Goal: Task Accomplishment & Management: Use online tool/utility

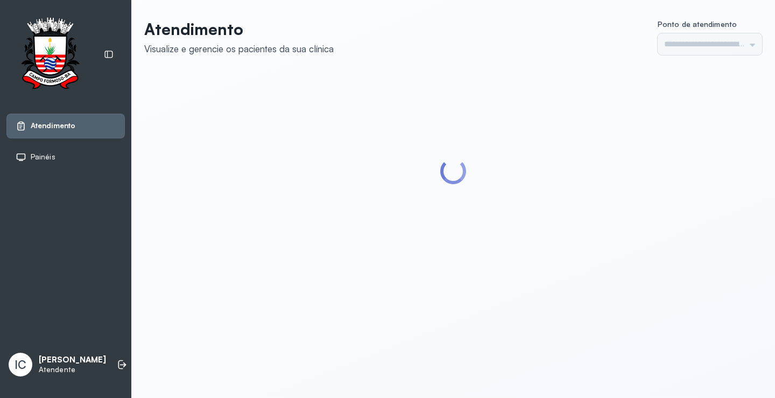
type input "*********"
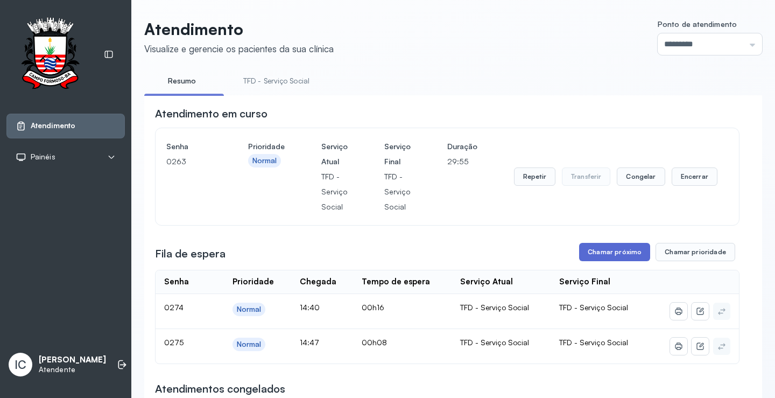
click at [608, 253] on button "Chamar próximo" at bounding box center [614, 252] width 71 height 18
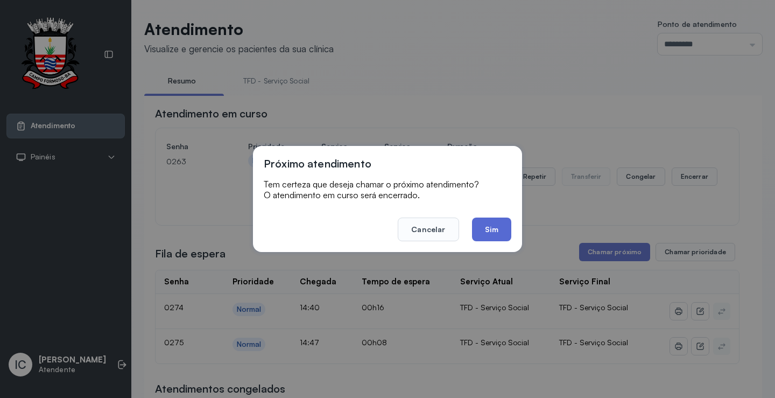
click at [505, 235] on button "Sim" at bounding box center [491, 229] width 39 height 24
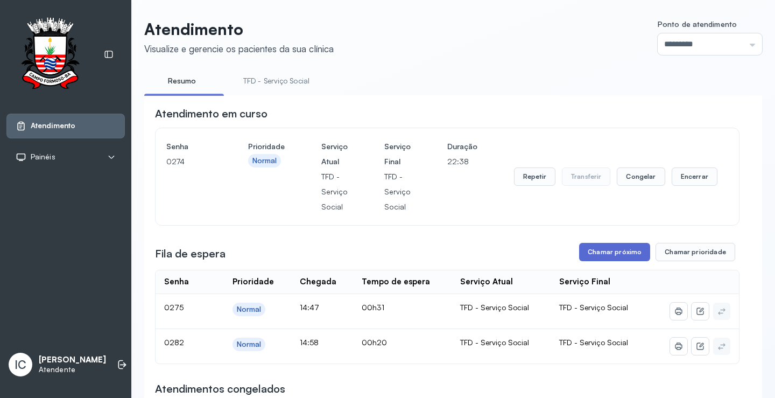
click at [605, 252] on button "Chamar próximo" at bounding box center [614, 252] width 71 height 18
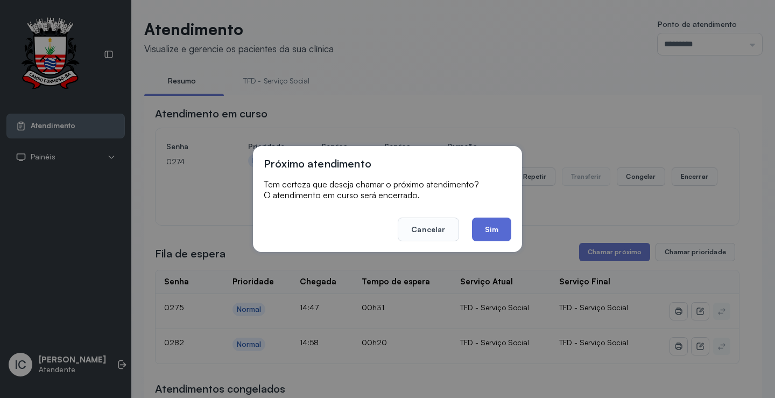
click at [487, 230] on button "Sim" at bounding box center [491, 229] width 39 height 24
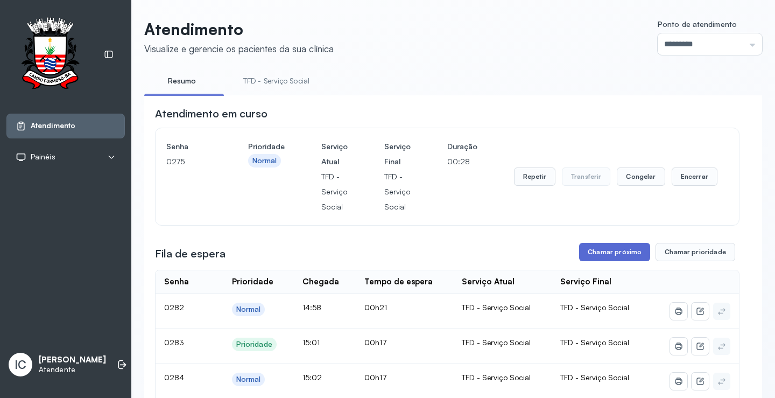
click at [601, 253] on button "Chamar próximo" at bounding box center [614, 252] width 71 height 18
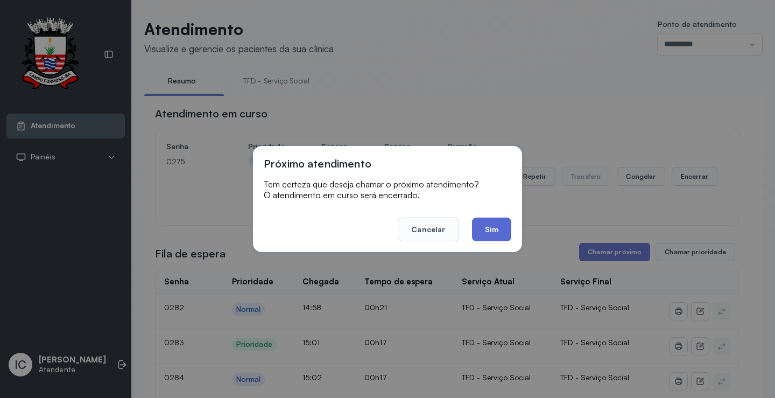
click at [495, 232] on button "Sim" at bounding box center [491, 229] width 39 height 24
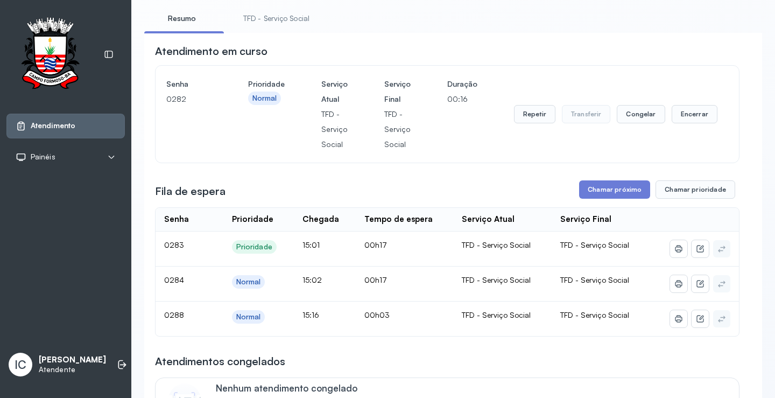
scroll to position [54, 0]
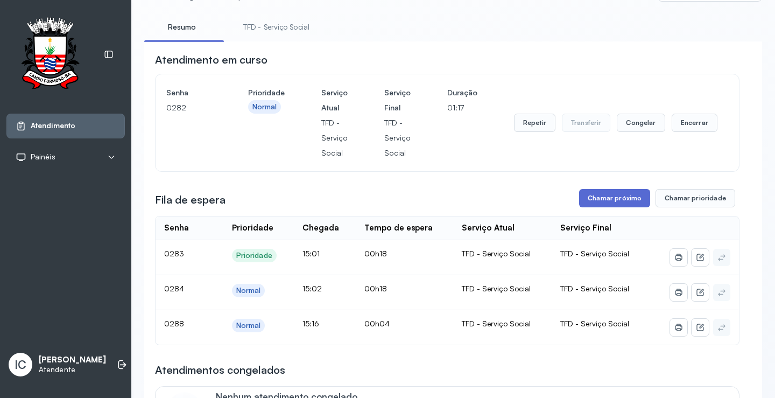
click at [614, 197] on button "Chamar próximo" at bounding box center [614, 198] width 71 height 18
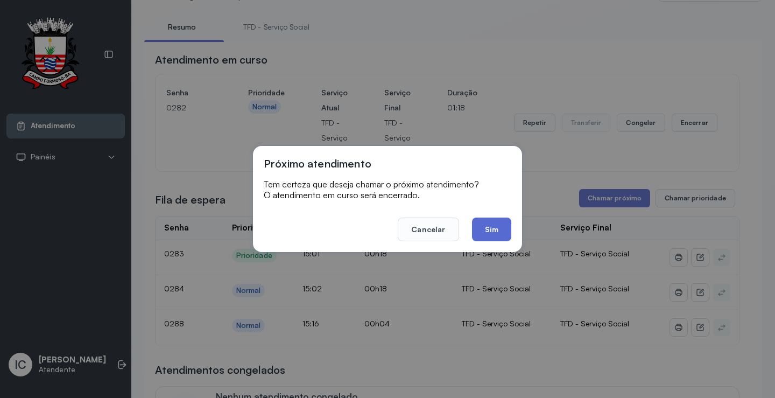
click at [491, 226] on button "Sim" at bounding box center [491, 229] width 39 height 24
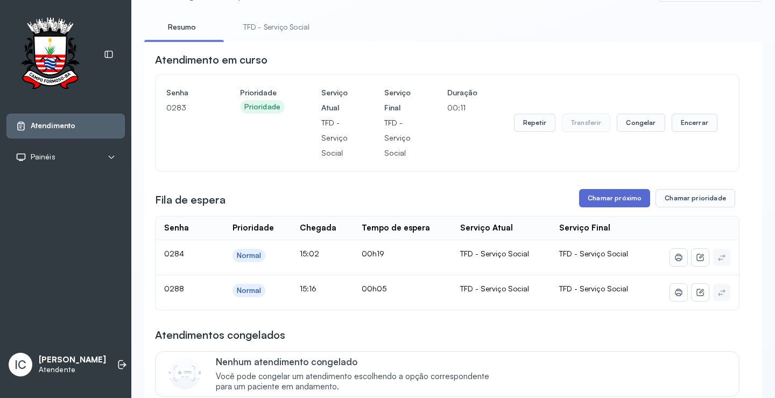
click at [612, 203] on button "Chamar próximo" at bounding box center [614, 198] width 71 height 18
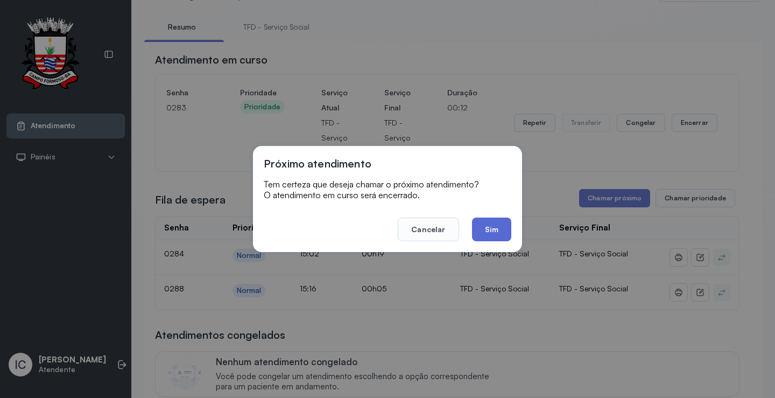
click at [486, 229] on button "Sim" at bounding box center [491, 229] width 39 height 24
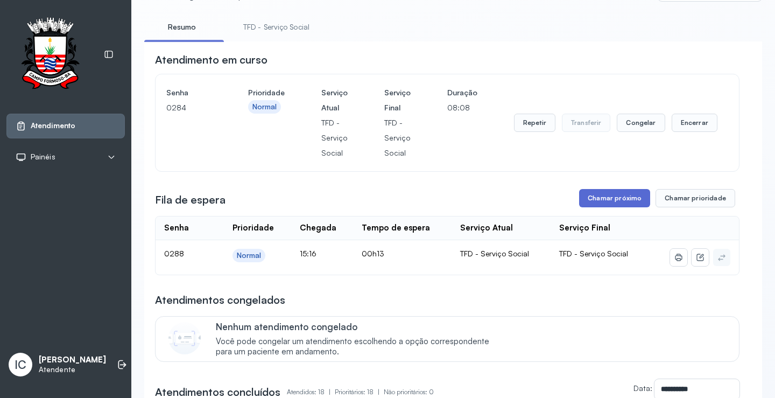
click at [631, 203] on button "Chamar próximo" at bounding box center [614, 198] width 71 height 18
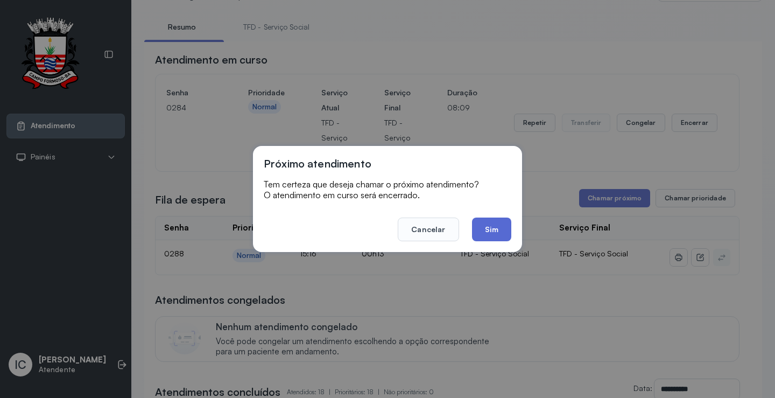
click at [491, 231] on button "Sim" at bounding box center [491, 229] width 39 height 24
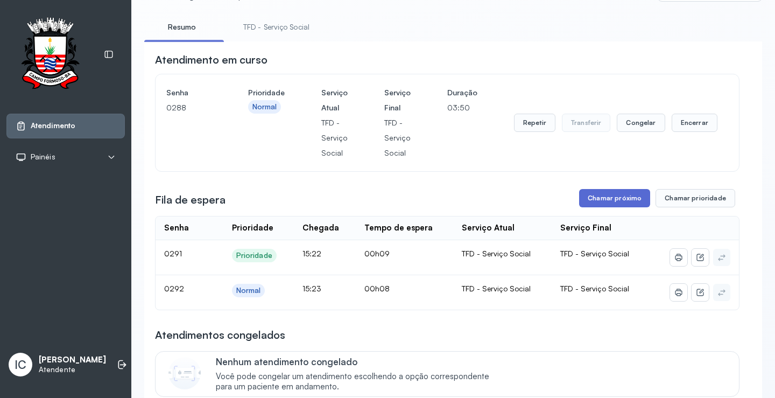
click at [626, 201] on button "Chamar próximo" at bounding box center [614, 198] width 71 height 18
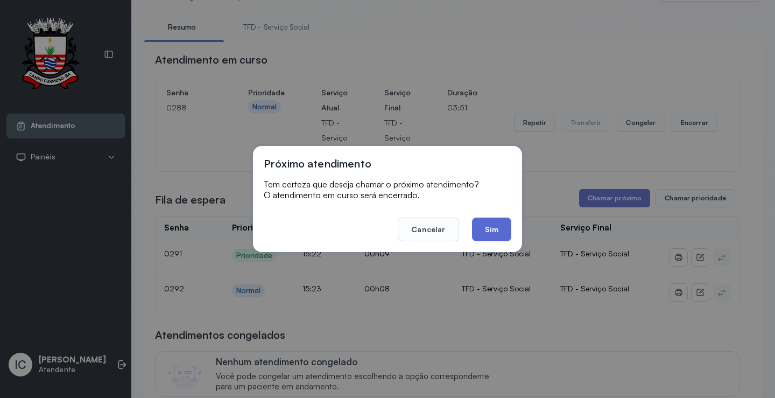
click at [504, 225] on button "Sim" at bounding box center [491, 229] width 39 height 24
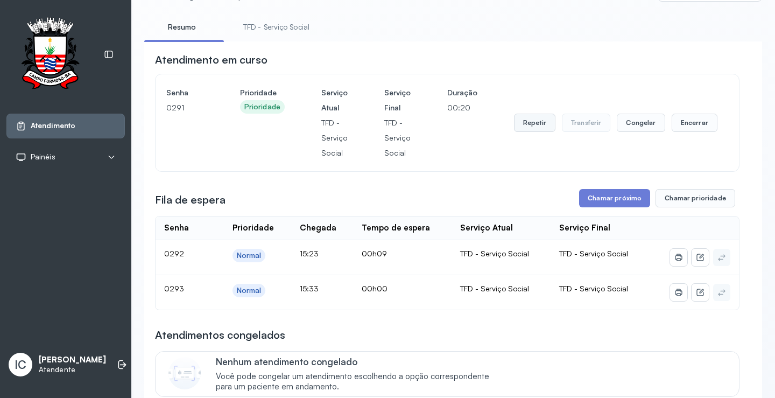
click at [526, 124] on button "Repetir" at bounding box center [534, 123] width 41 height 18
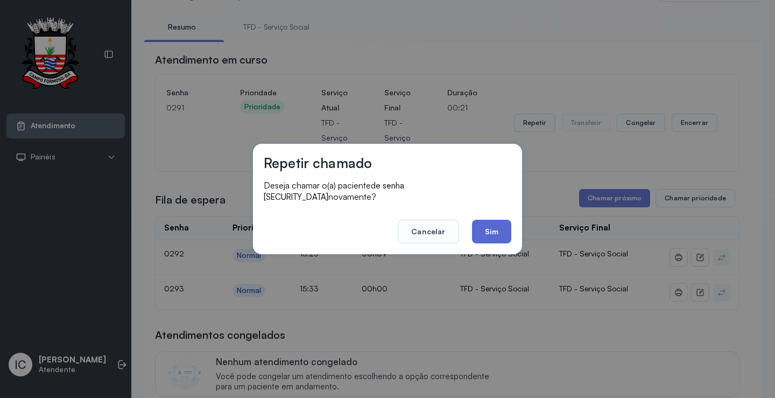
click at [501, 231] on button "Sim" at bounding box center [491, 231] width 39 height 24
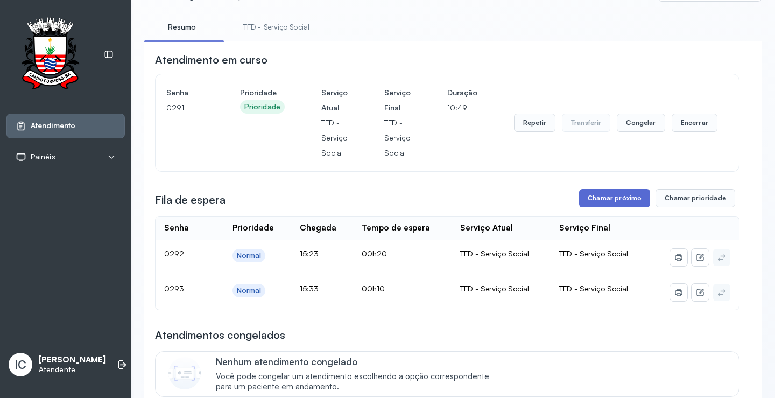
click at [608, 201] on button "Chamar próximo" at bounding box center [614, 198] width 71 height 18
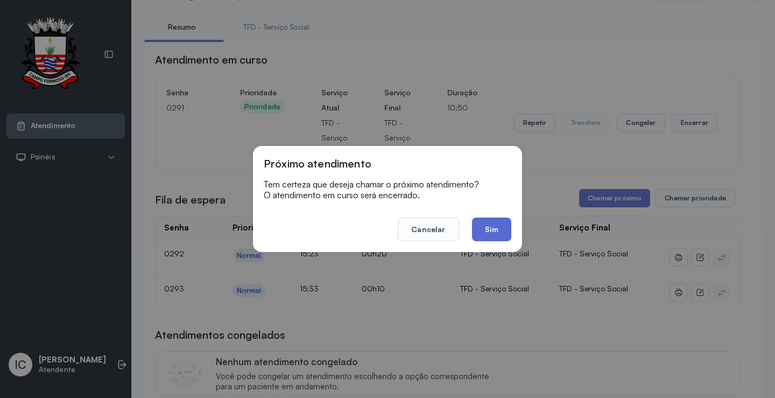
click at [487, 230] on button "Sim" at bounding box center [491, 229] width 39 height 24
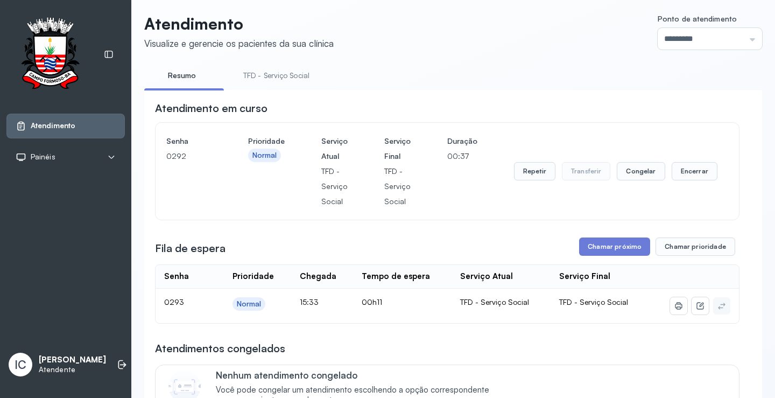
scroll to position [0, 0]
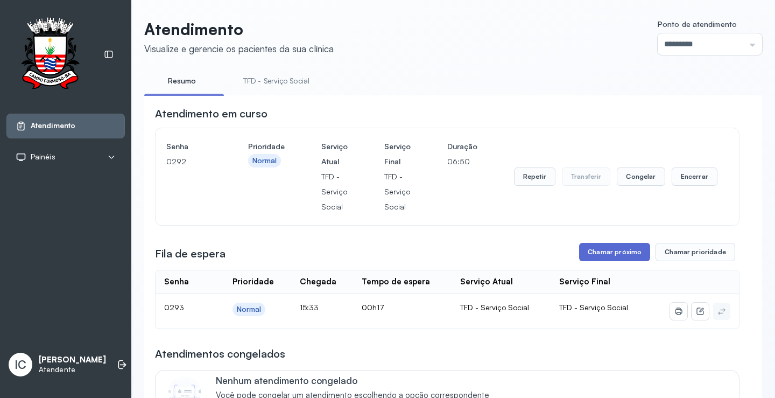
click at [605, 254] on button "Chamar próximo" at bounding box center [614, 252] width 71 height 18
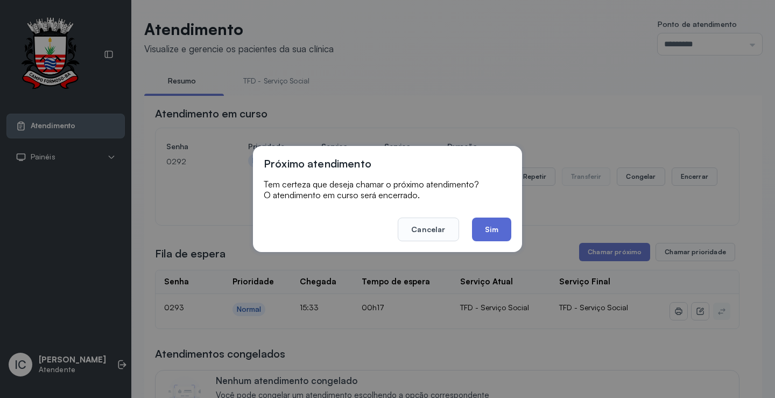
click at [485, 231] on button "Sim" at bounding box center [491, 229] width 39 height 24
